Goal: Find specific page/section

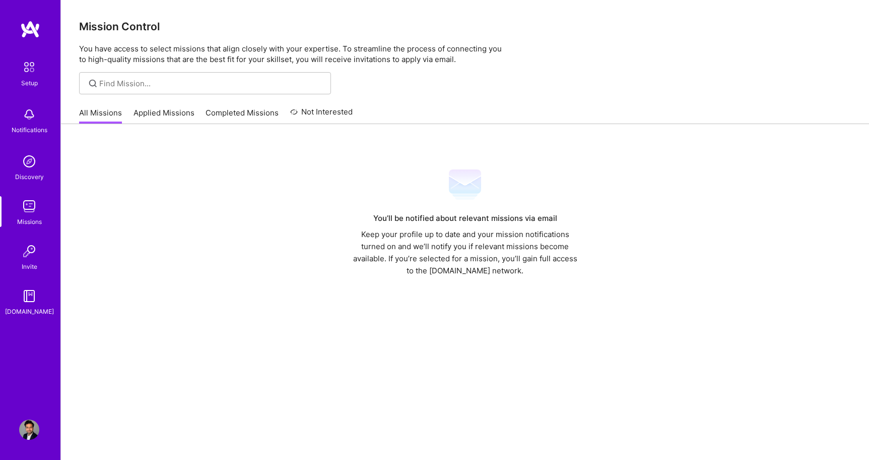
click at [31, 212] on img at bounding box center [29, 206] width 20 height 20
click at [169, 112] on link "Applied Missions" at bounding box center [164, 115] width 61 height 17
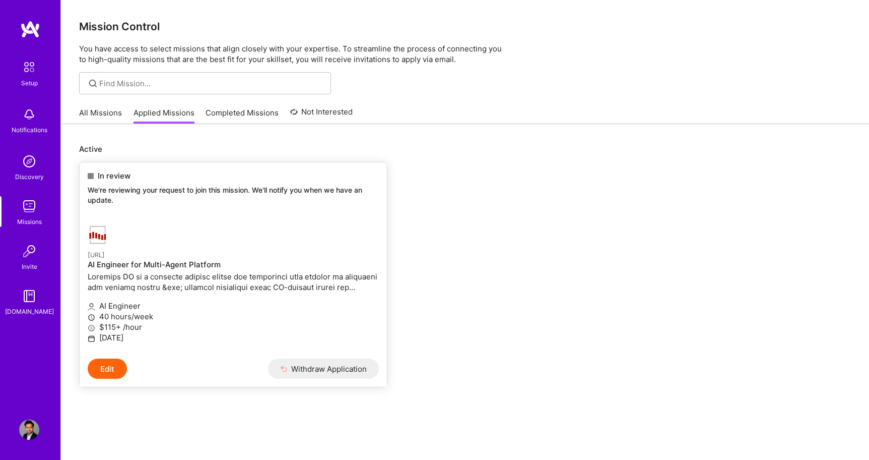
scroll to position [32, 0]
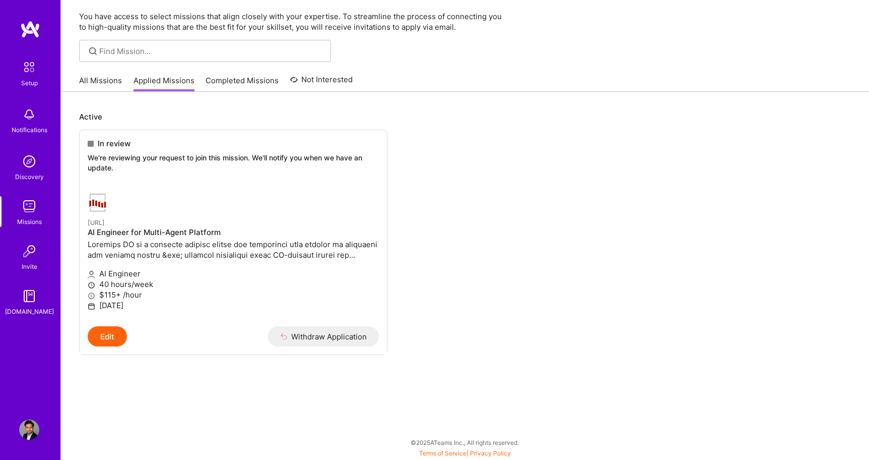
click at [117, 89] on link "All Missions" at bounding box center [100, 83] width 43 height 17
